Goal: Navigation & Orientation: Go to known website

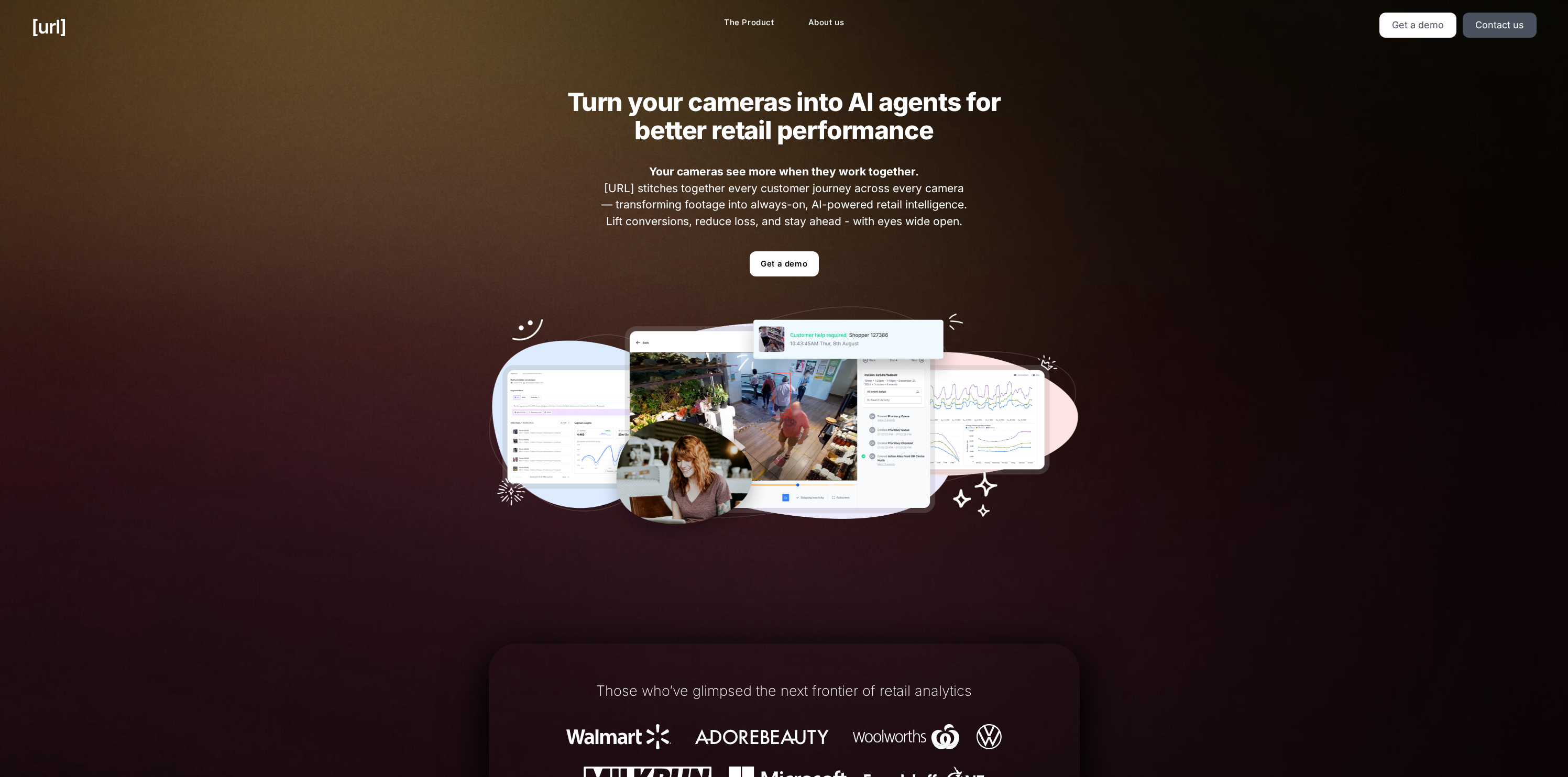
click at [58, 26] on link "[URL]" at bounding box center [49, 26] width 35 height 28
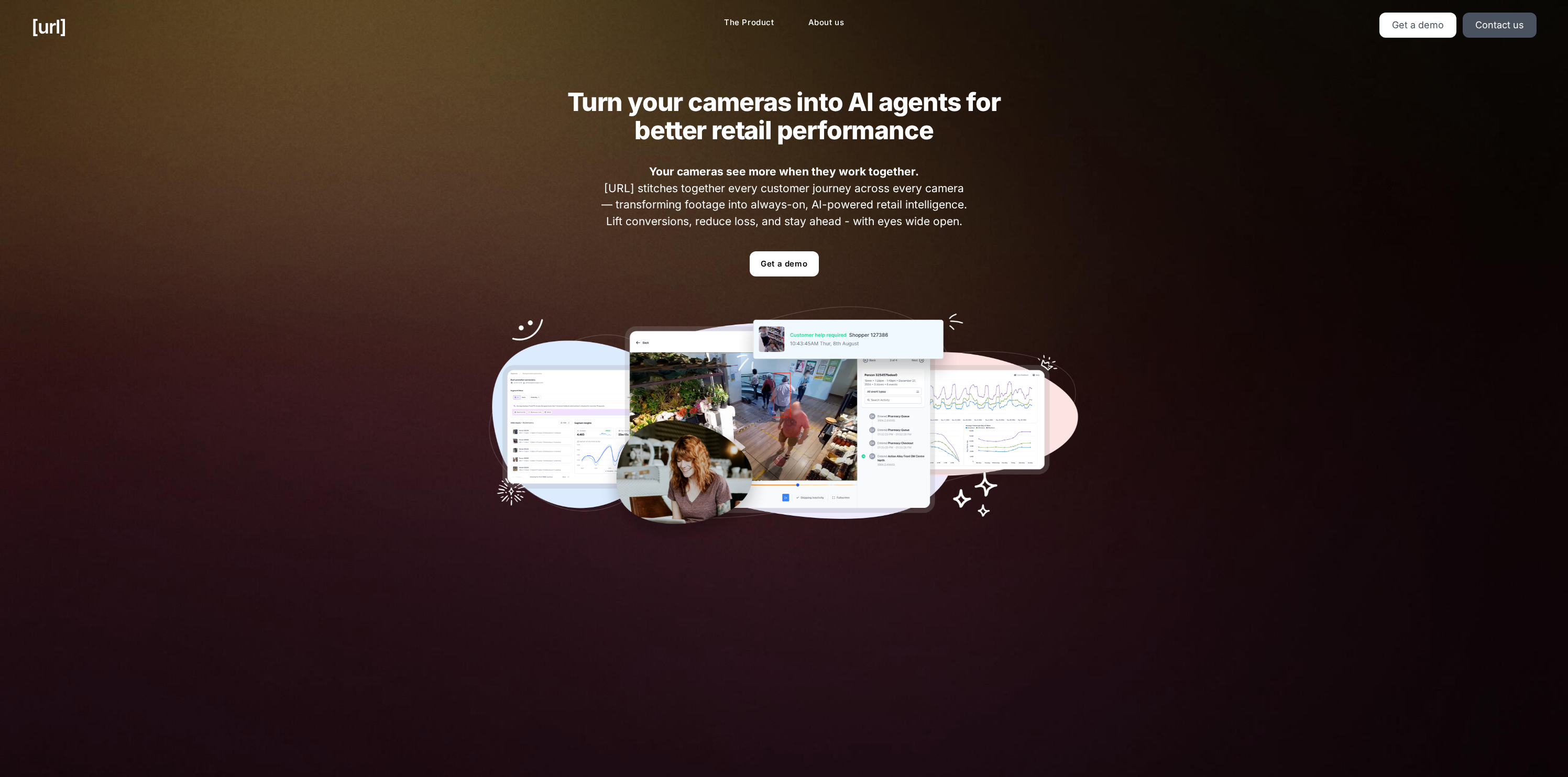
drag, startPoint x: 126, startPoint y: 46, endPoint x: 23, endPoint y: 19, distance: 106.5
click at [23, 19] on div "black.ai The Product About us Get a demo Contact us" at bounding box center [784, 26] width 1568 height 53
copy link "[URL]"
